Goal: Check status: Check status

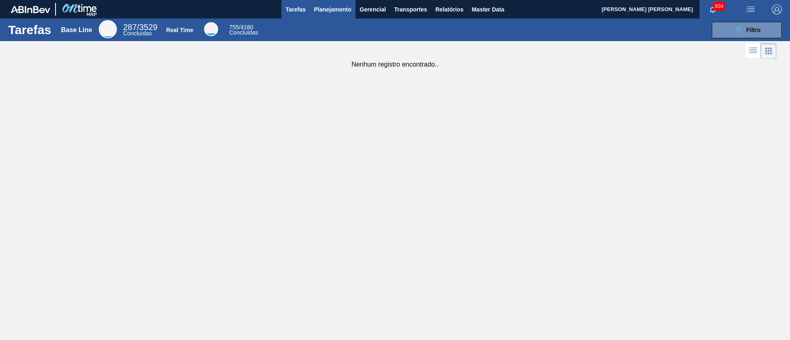
click at [329, 7] on span "Planejamento" at bounding box center [332, 10] width 37 height 10
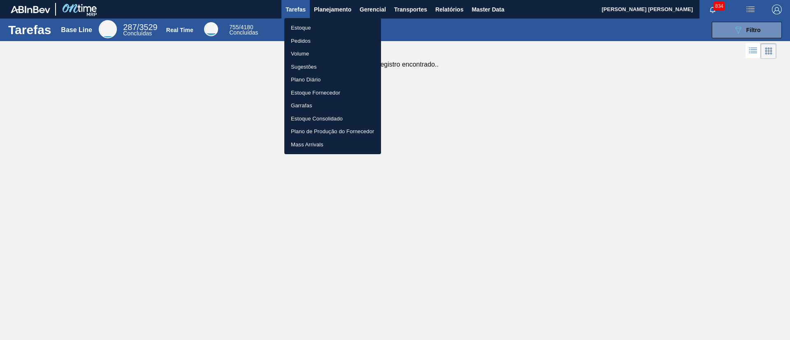
click at [374, 9] on div at bounding box center [395, 170] width 790 height 340
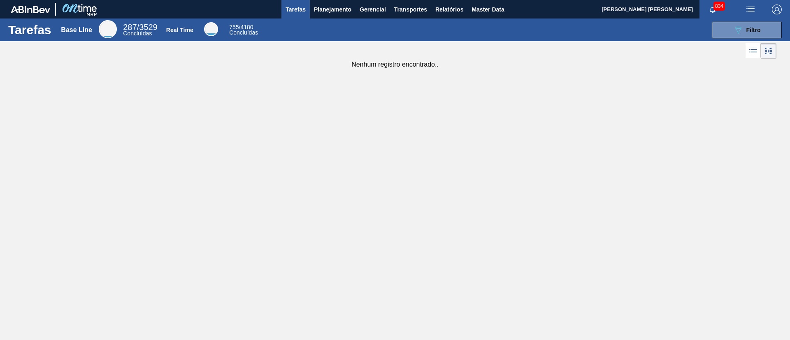
click at [374, 9] on span "Gerencial" at bounding box center [372, 10] width 26 height 10
click at [334, 5] on div at bounding box center [395, 170] width 790 height 340
click at [338, 16] on button "Planejamento" at bounding box center [333, 9] width 46 height 19
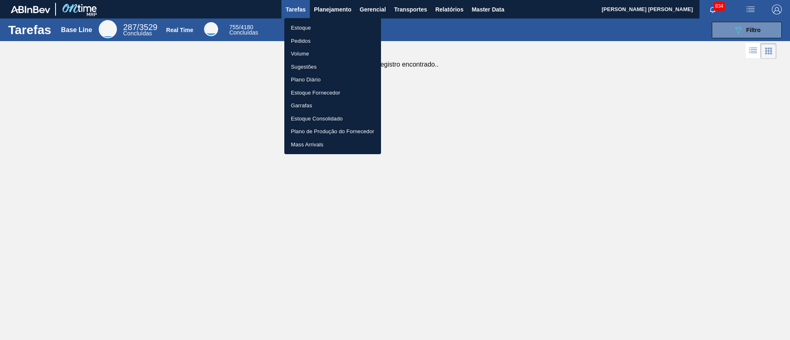
click at [382, 9] on div at bounding box center [395, 170] width 790 height 340
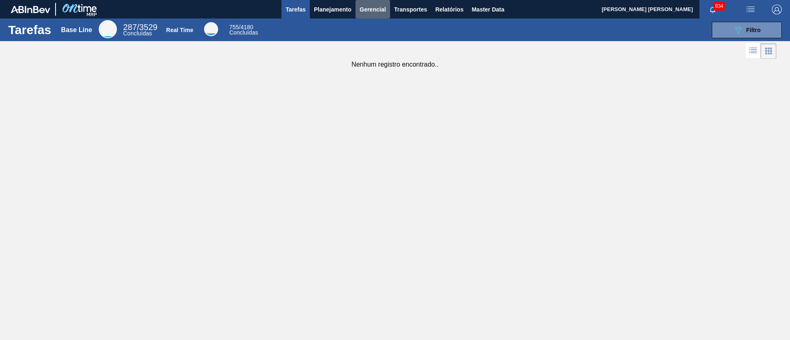
click at [382, 9] on span "Gerencial" at bounding box center [372, 10] width 26 height 10
click at [379, 35] on li "Itens Críticos" at bounding box center [373, 41] width 60 height 13
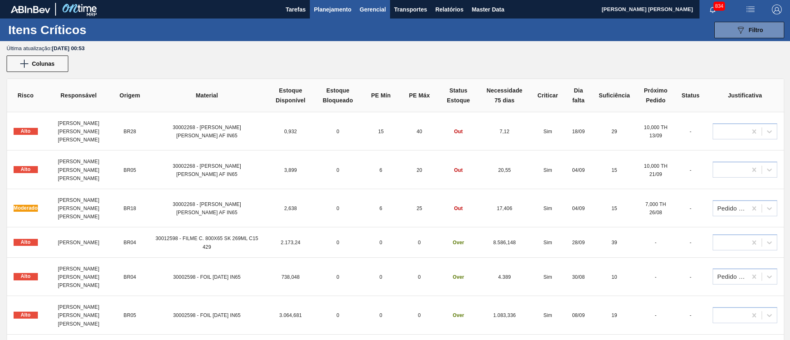
click at [334, 8] on span "Planejamento" at bounding box center [332, 10] width 37 height 10
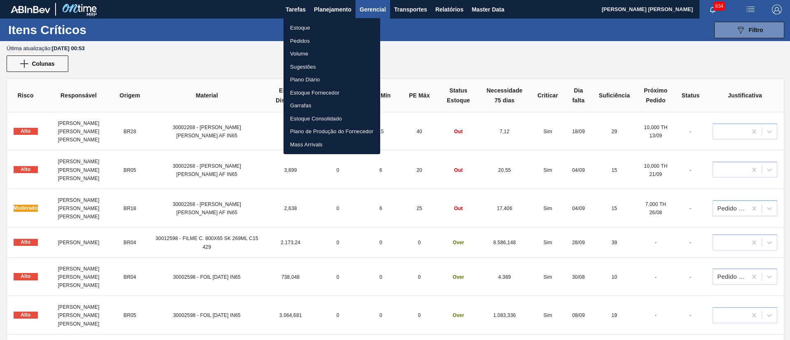
click at [320, 116] on li "Estoque Consolidado" at bounding box center [331, 118] width 97 height 13
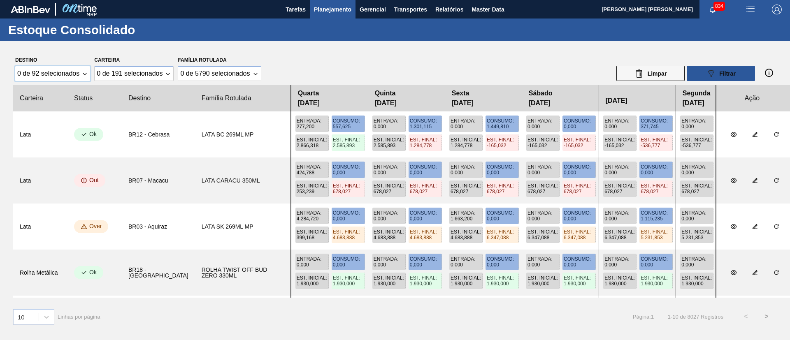
click at [44, 74] on div "0 de 92 selecionados" at bounding box center [48, 73] width 62 height 7
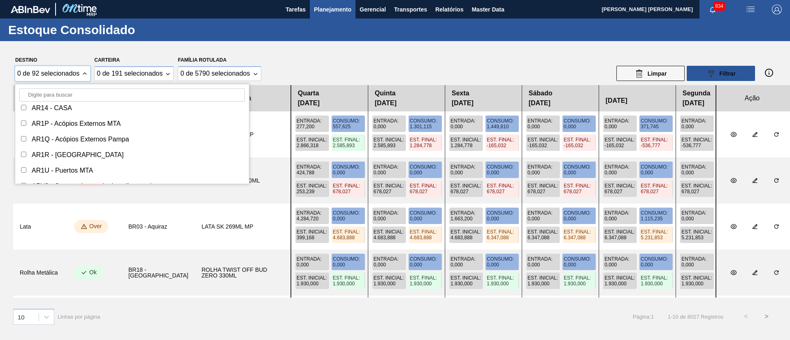
scroll to position [149, 0]
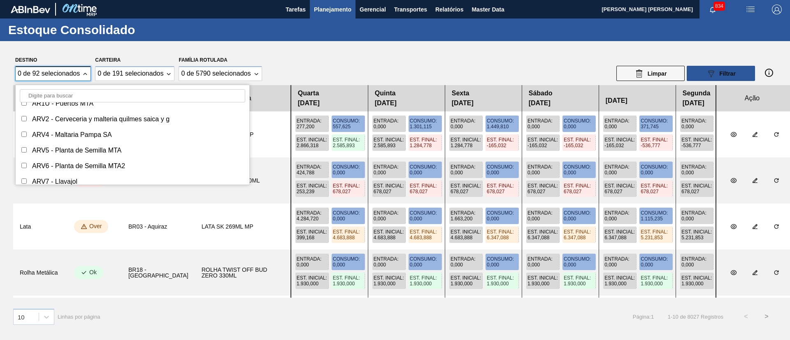
click at [50, 93] on input "Destino" at bounding box center [132, 95] width 225 height 13
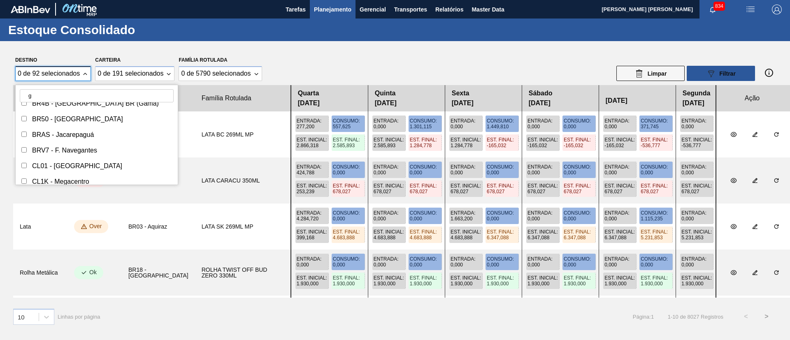
scroll to position [0, 0]
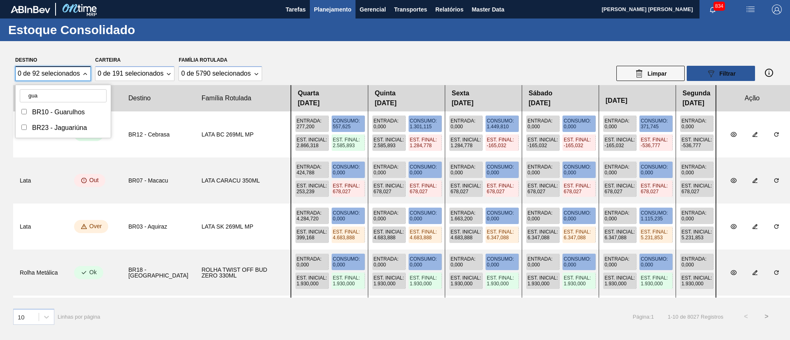
type input "gua"
click at [67, 115] on div "BR10 - Guarulhos" at bounding box center [58, 112] width 53 height 7
checkbox input "true"
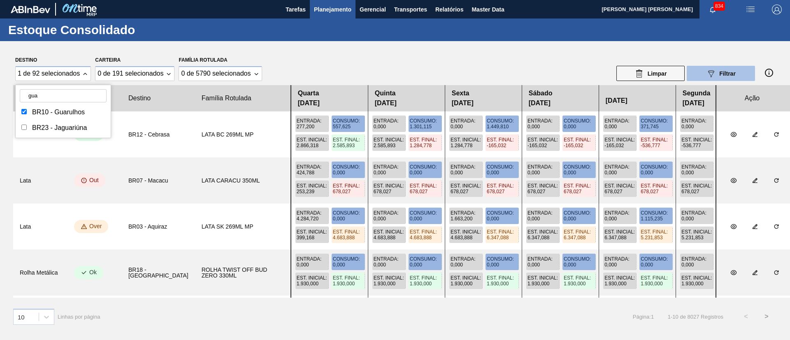
click at [718, 67] on button "089F7B8B-B2A5-4AFE-B5C0-19BA573D28AC Filtrar" at bounding box center [720, 73] width 68 height 15
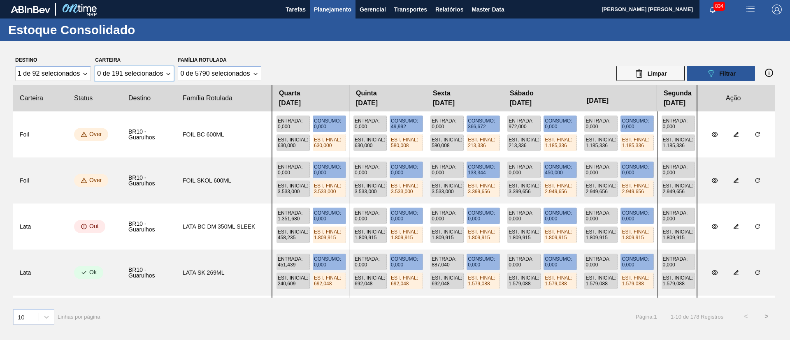
click at [169, 72] on div "0 de 191 selecionados" at bounding box center [134, 73] width 79 height 15
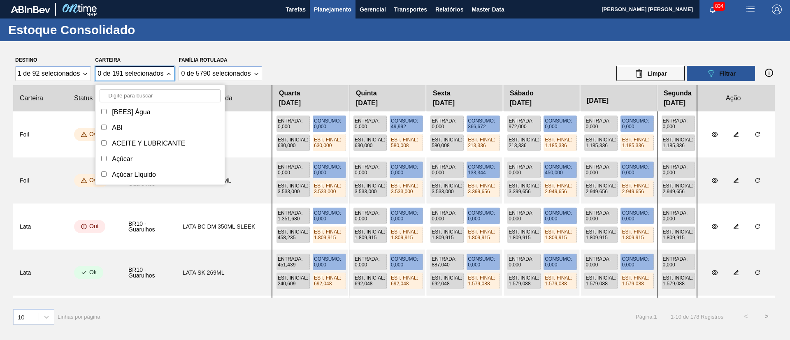
click at [121, 95] on input "Carteira" at bounding box center [160, 95] width 121 height 13
type input "lat"
click at [129, 129] on div "Lata" at bounding box center [160, 128] width 121 height 12
checkbox input "true"
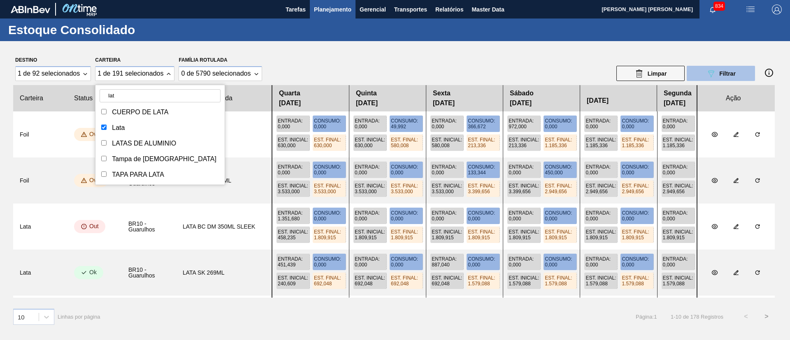
click at [730, 74] on span "Filtrar" at bounding box center [727, 73] width 16 height 7
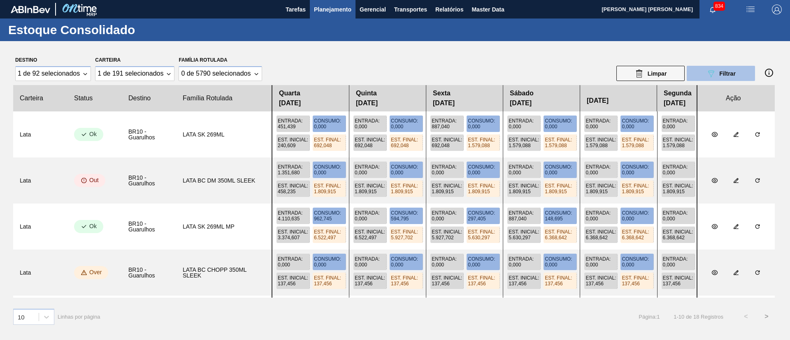
click at [713, 68] on button "089F7B8B-B2A5-4AFE-B5C0-19BA573D28AC Filtrar" at bounding box center [720, 73] width 68 height 15
click at [712, 74] on icon at bounding box center [711, 73] width 6 height 7
click at [289, 67] on div "Destino 1 de 92 selecionados Carteira 1 de 191 selecionados Família Rotulada 0 …" at bounding box center [394, 67] width 763 height 27
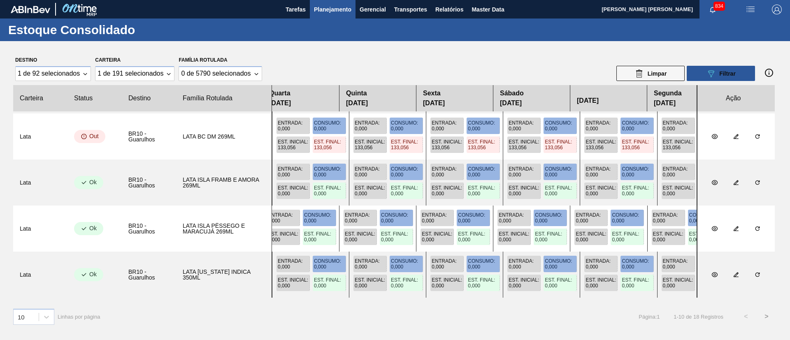
scroll to position [0, 10]
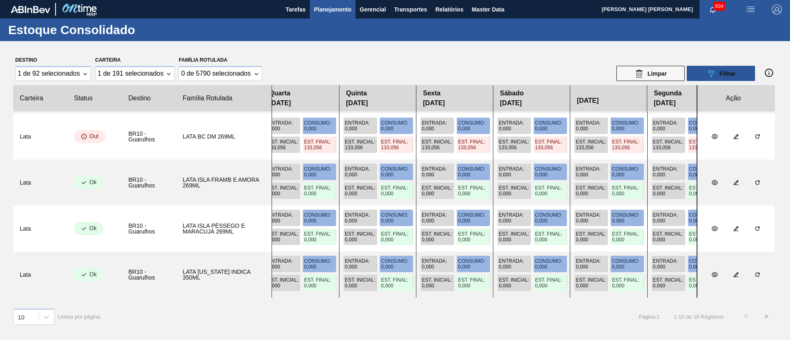
click at [200, 136] on div "LATA BC DM 269ML" at bounding box center [224, 137] width 82 height 6
click at [320, 153] on div "Entrada : 0,000 Consumo : 0,000 Est. Inicial : 133,056 Est. Final : 133,056" at bounding box center [300, 137] width 76 height 46
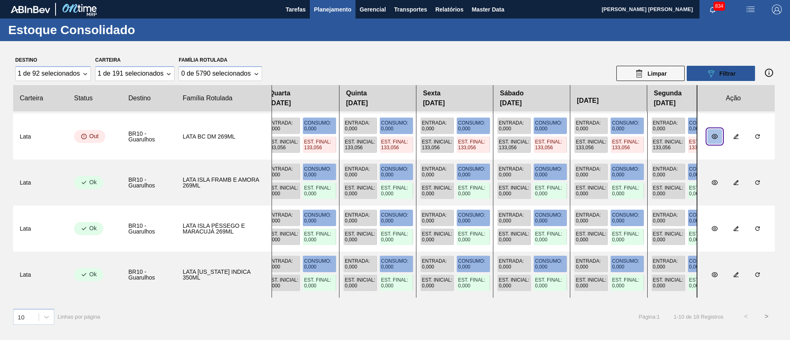
click at [715, 133] on icon "botão de ícone" at bounding box center [714, 136] width 7 height 7
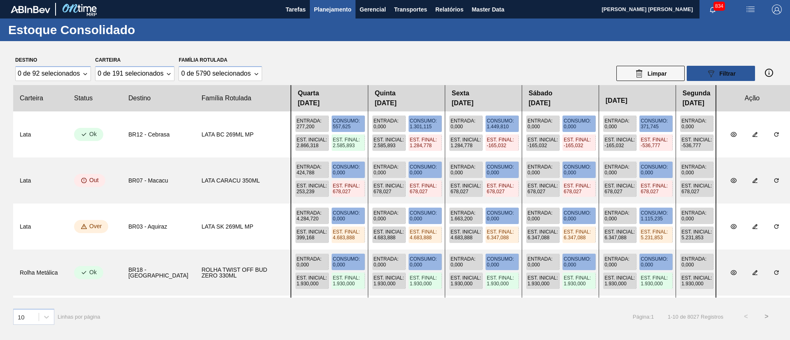
click at [185, 65] on div "Família Rotulada 0 de 5790 selecionados" at bounding box center [219, 67] width 87 height 27
click at [255, 75] on Rotulada "0 de 5790 selecionados" at bounding box center [219, 73] width 82 height 15
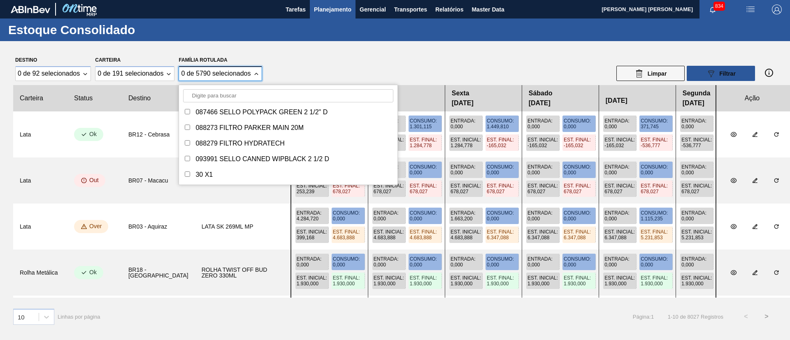
click at [225, 92] on input "Família Rotulada" at bounding box center [288, 95] width 210 height 13
